Goal: Find specific page/section: Find specific page/section

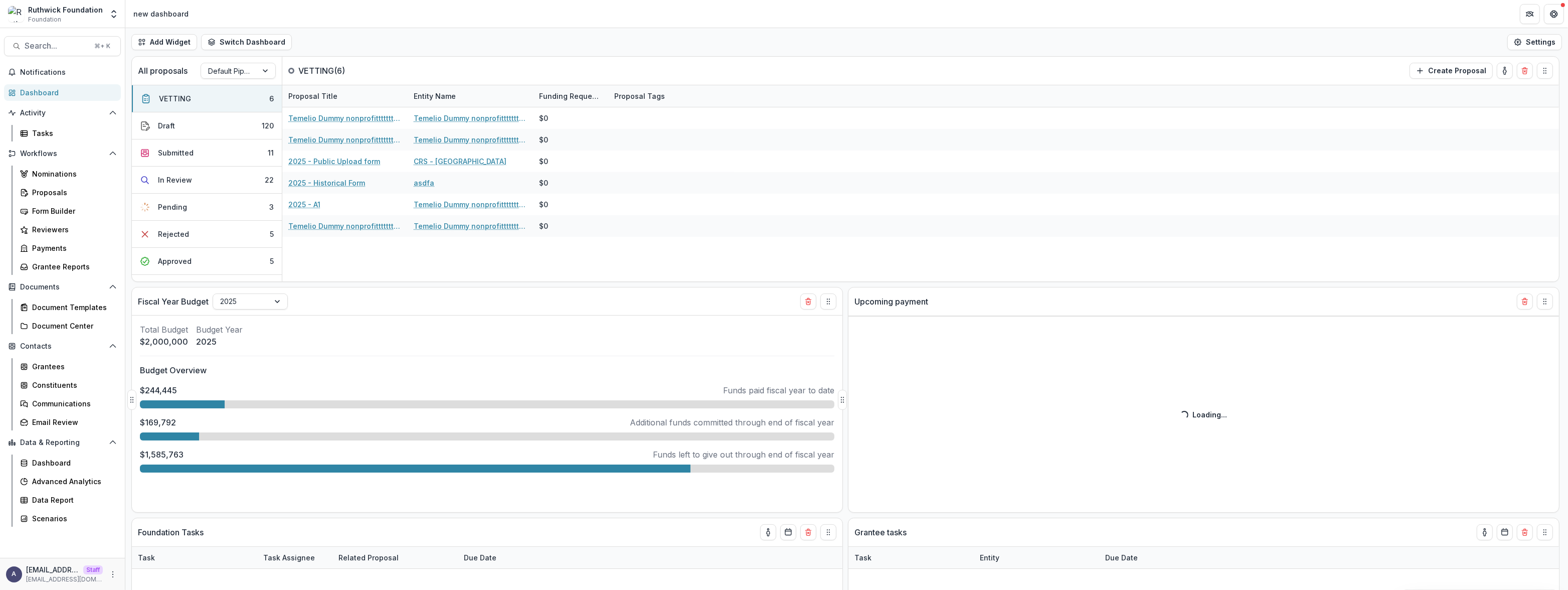
select select "******"
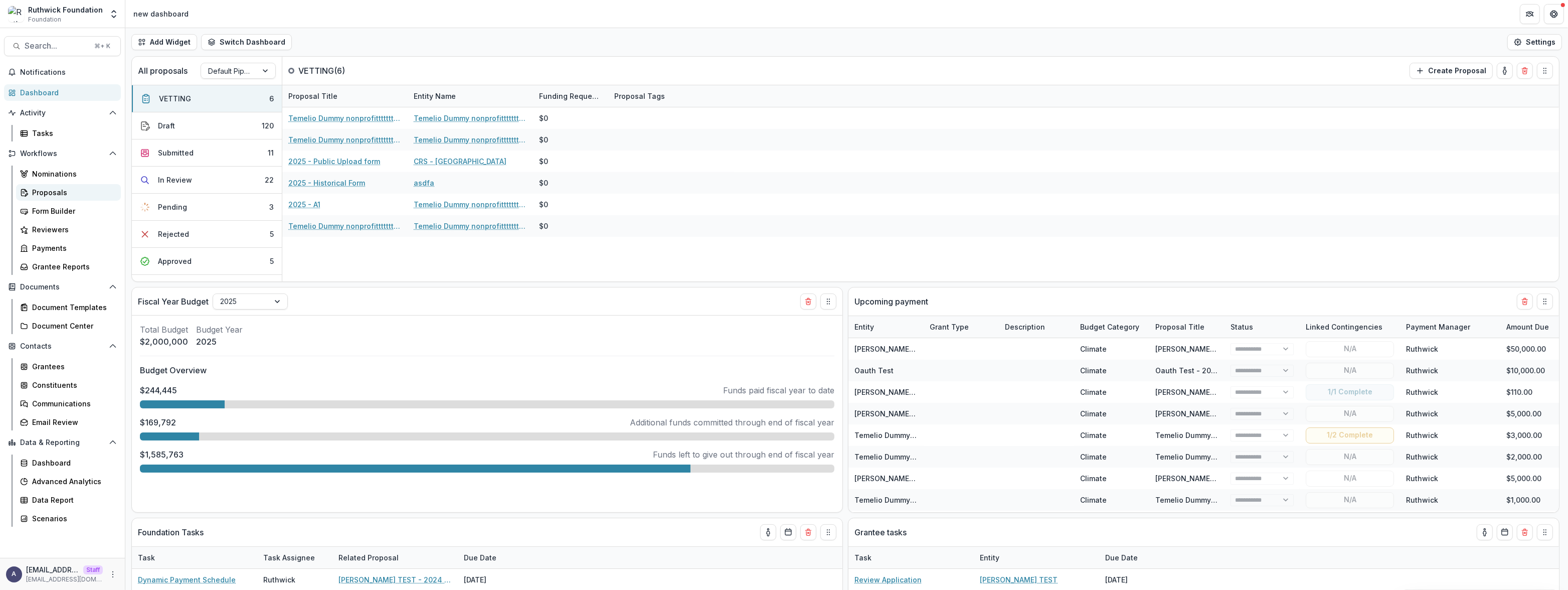
click at [58, 195] on div "Proposals" at bounding box center [72, 192] width 81 height 10
